Goal: Information Seeking & Learning: Learn about a topic

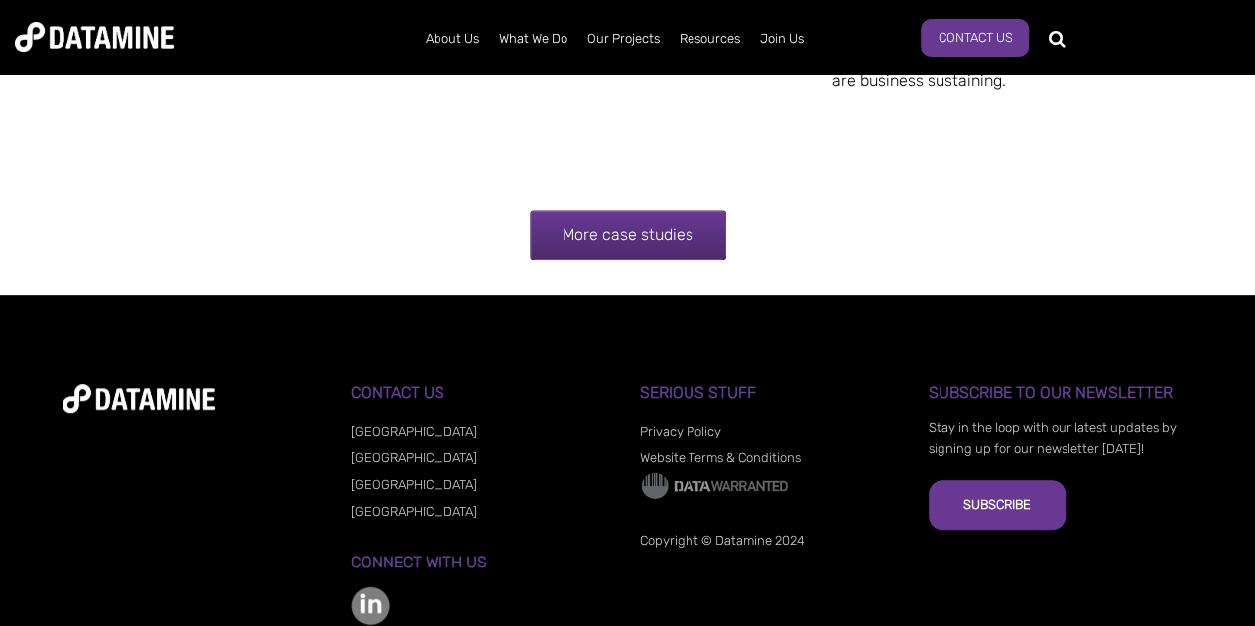
scroll to position [4109, 0]
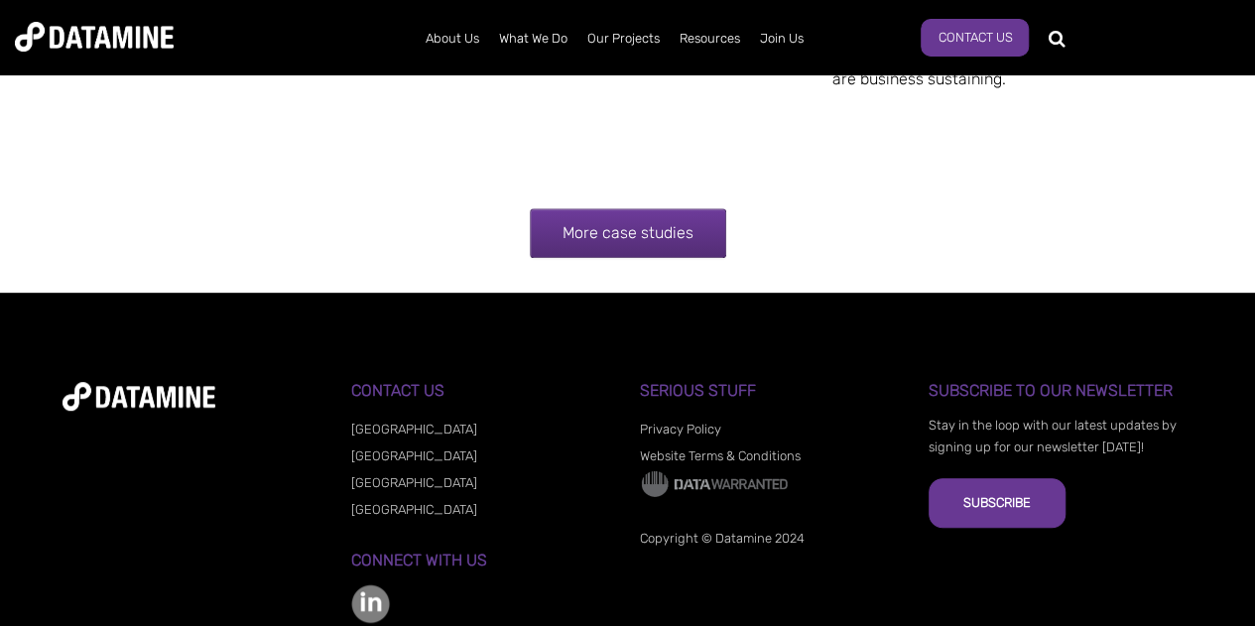
click at [694, 235] on link "More case studies" at bounding box center [628, 233] width 196 height 50
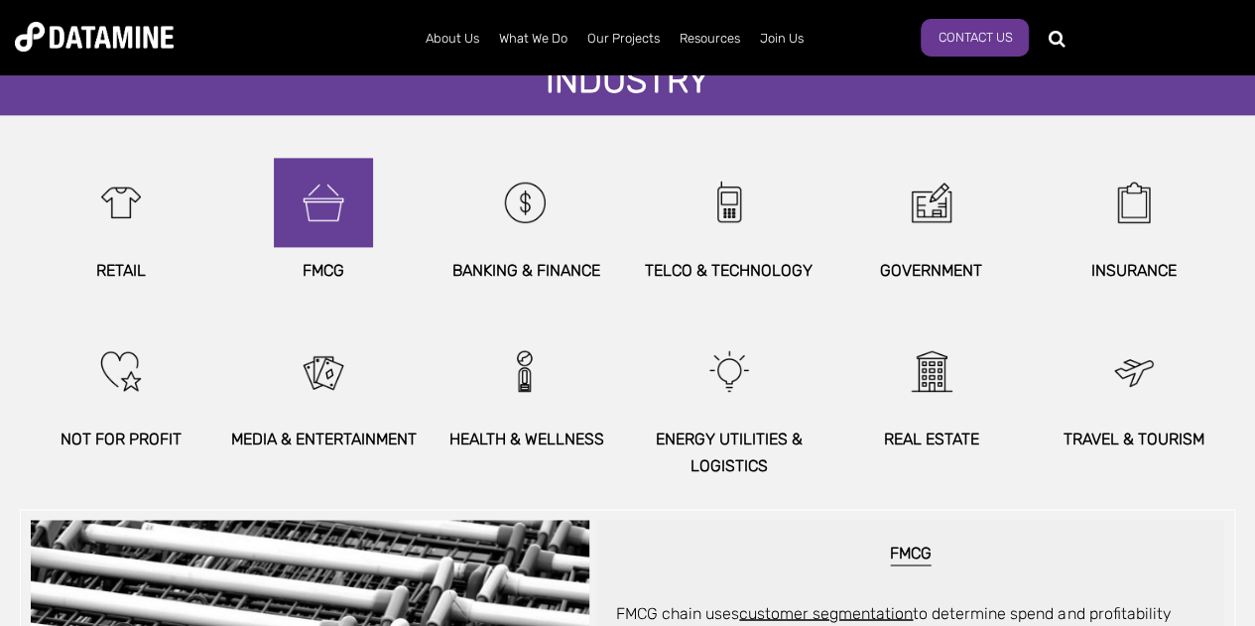
click at [327, 206] on img at bounding box center [323, 202] width 85 height 89
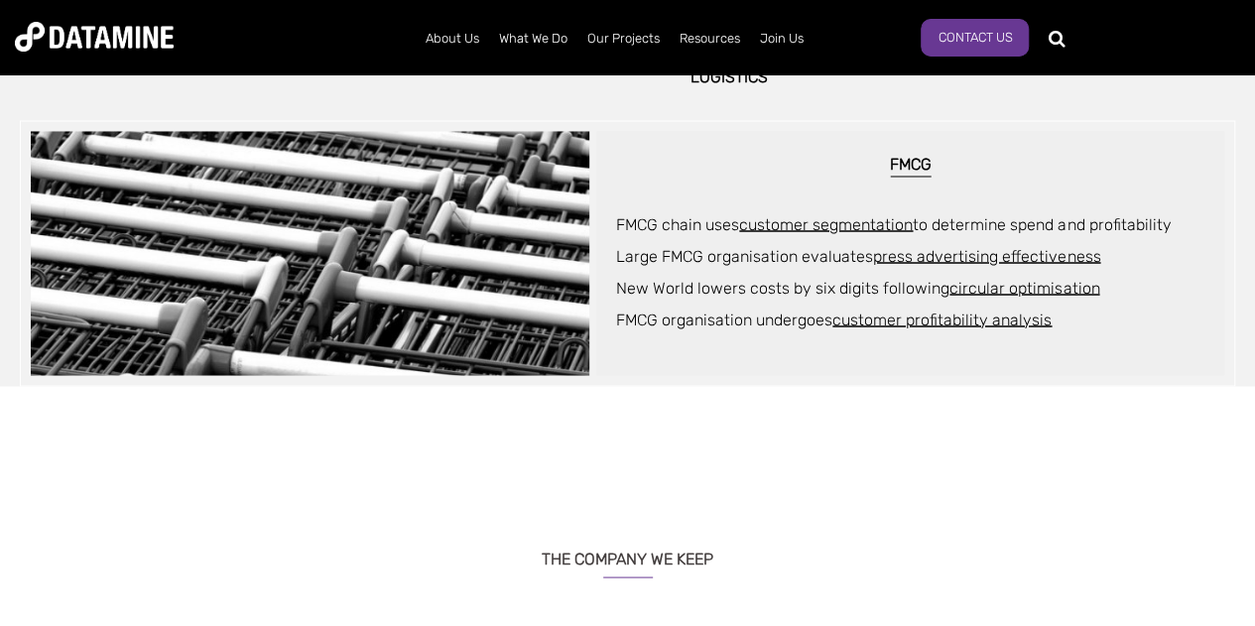
scroll to position [1655, 0]
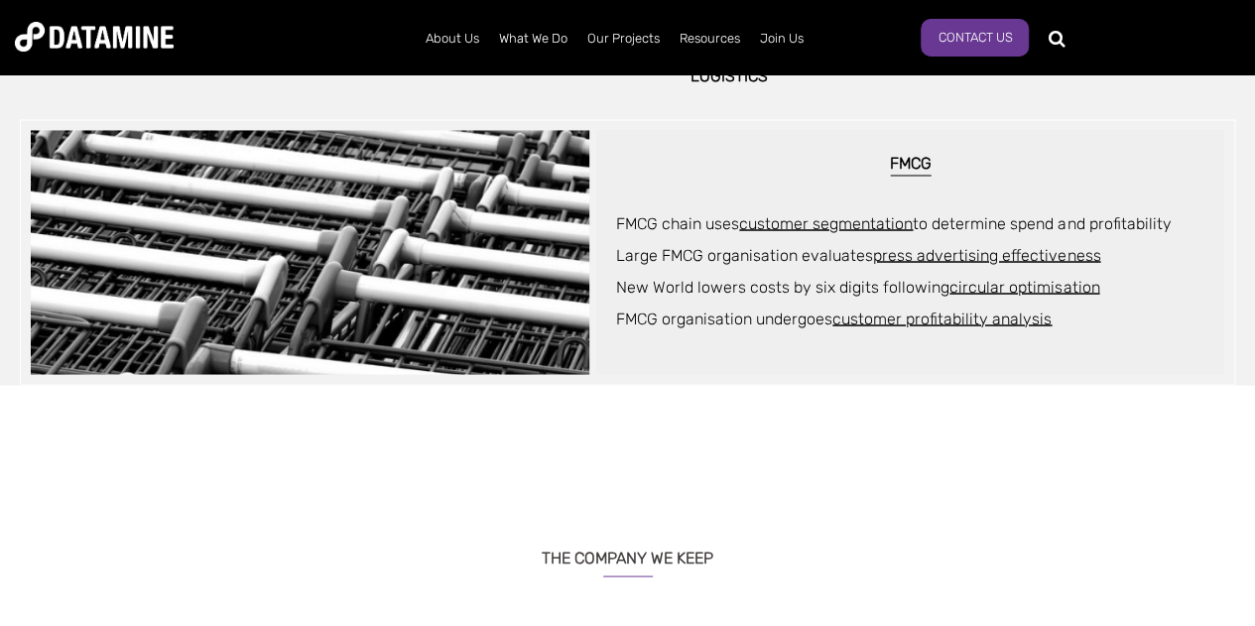
click at [818, 220] on link "customer segmentation" at bounding box center [826, 222] width 174 height 19
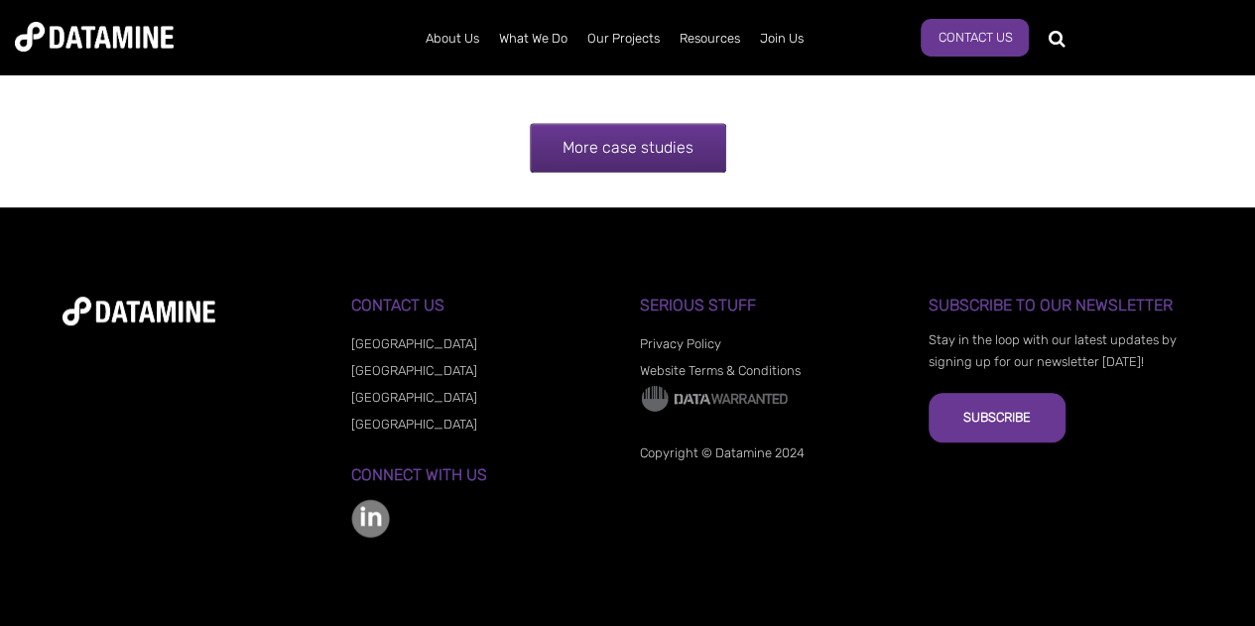
scroll to position [4194, 0]
